Goal: Check status: Check status

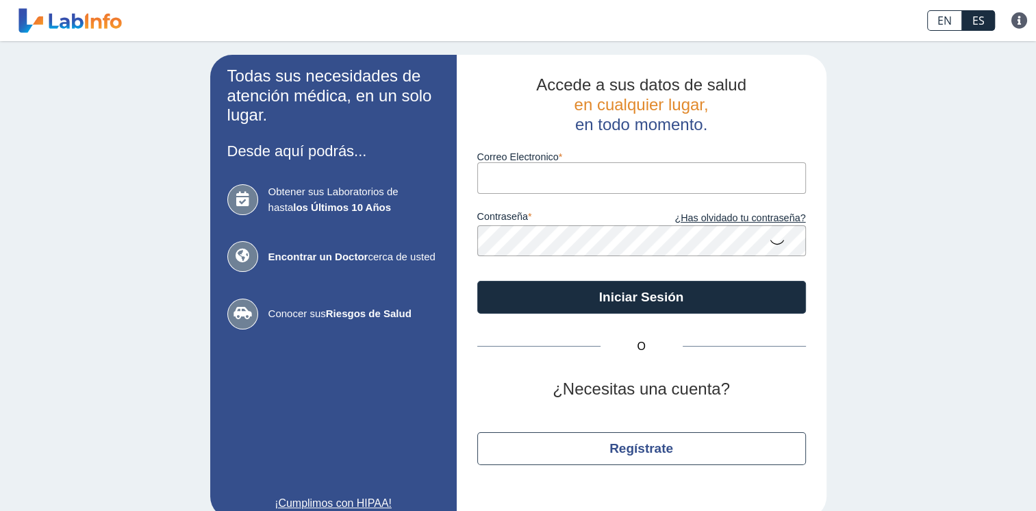
drag, startPoint x: 0, startPoint y: 0, endPoint x: 533, endPoint y: 171, distance: 559.4
click at [533, 171] on input "Correo Electronico" at bounding box center [641, 177] width 329 height 31
type input "[EMAIL_ADDRESS][DOMAIN_NAME]"
click at [477, 281] on button "Iniciar Sesión" at bounding box center [641, 297] width 329 height 33
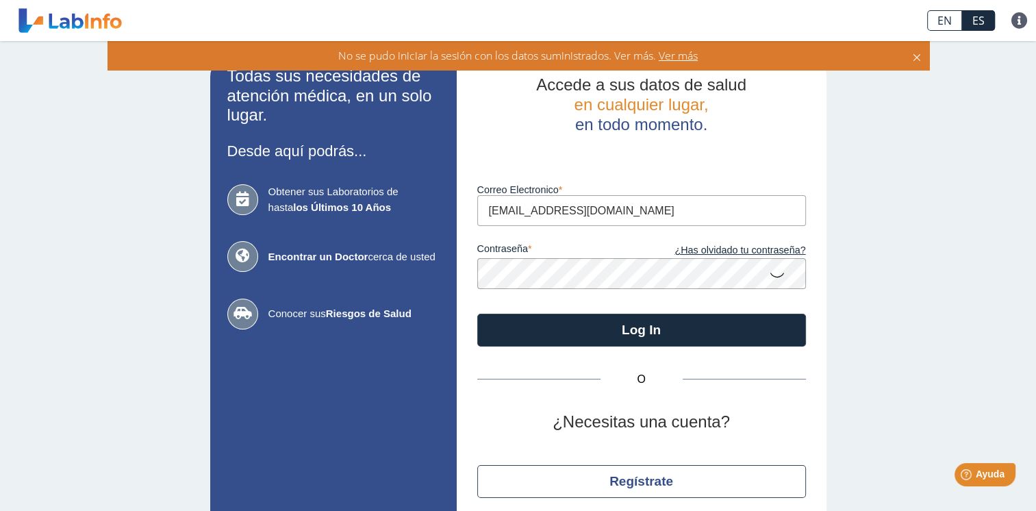
click at [477, 313] on button "Log In" at bounding box center [641, 329] width 329 height 33
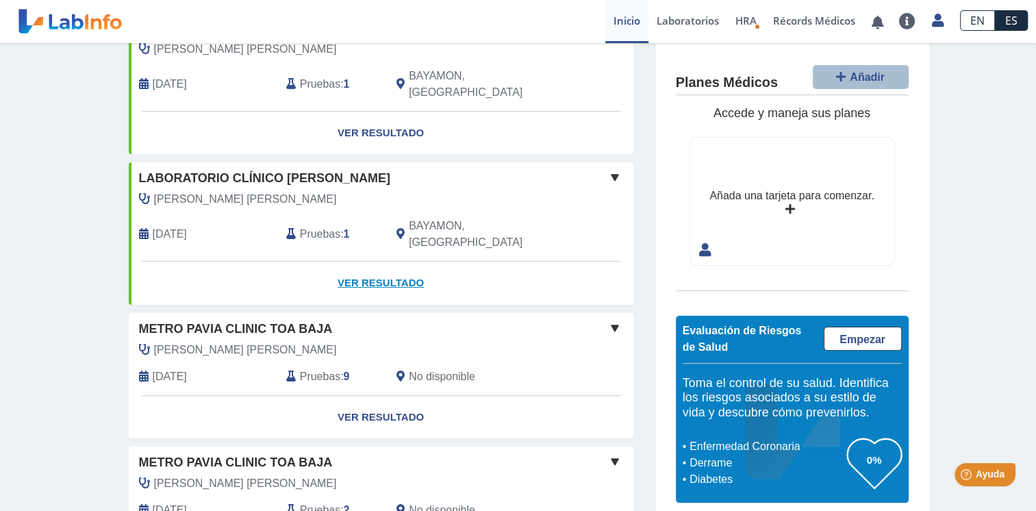
scroll to position [205, 0]
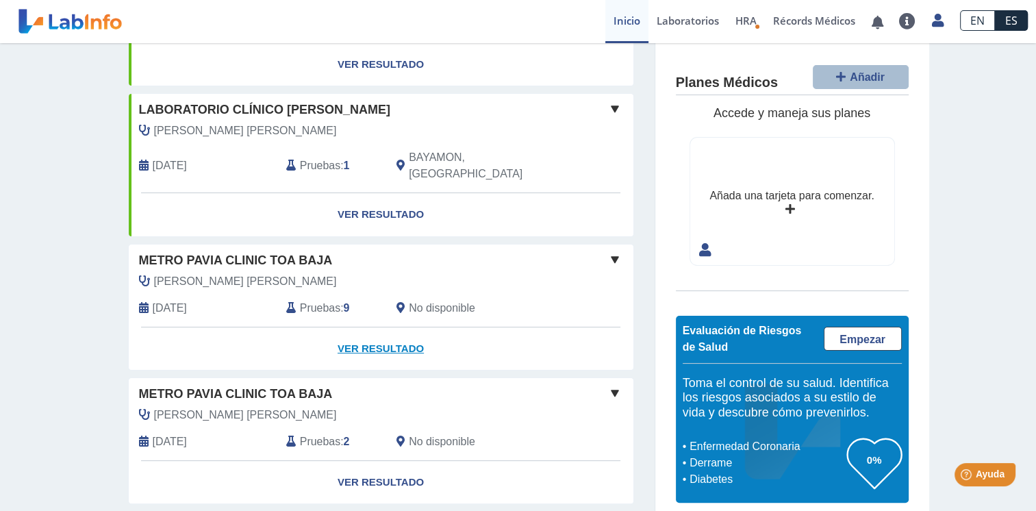
click at [382, 327] on link "Ver Resultado" at bounding box center [381, 348] width 504 height 43
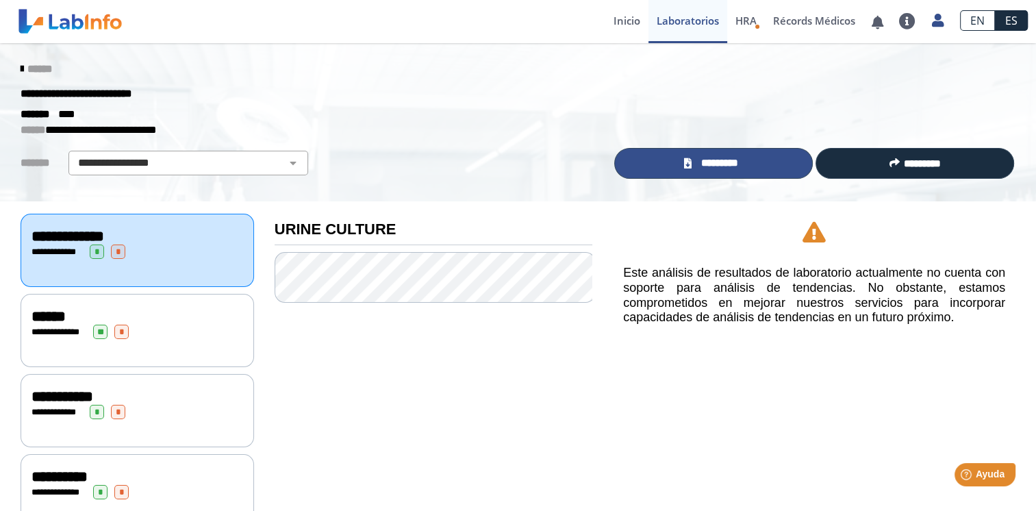
click at [695, 163] on span "*********" at bounding box center [718, 163] width 47 height 16
